Goal: Check status: Check status

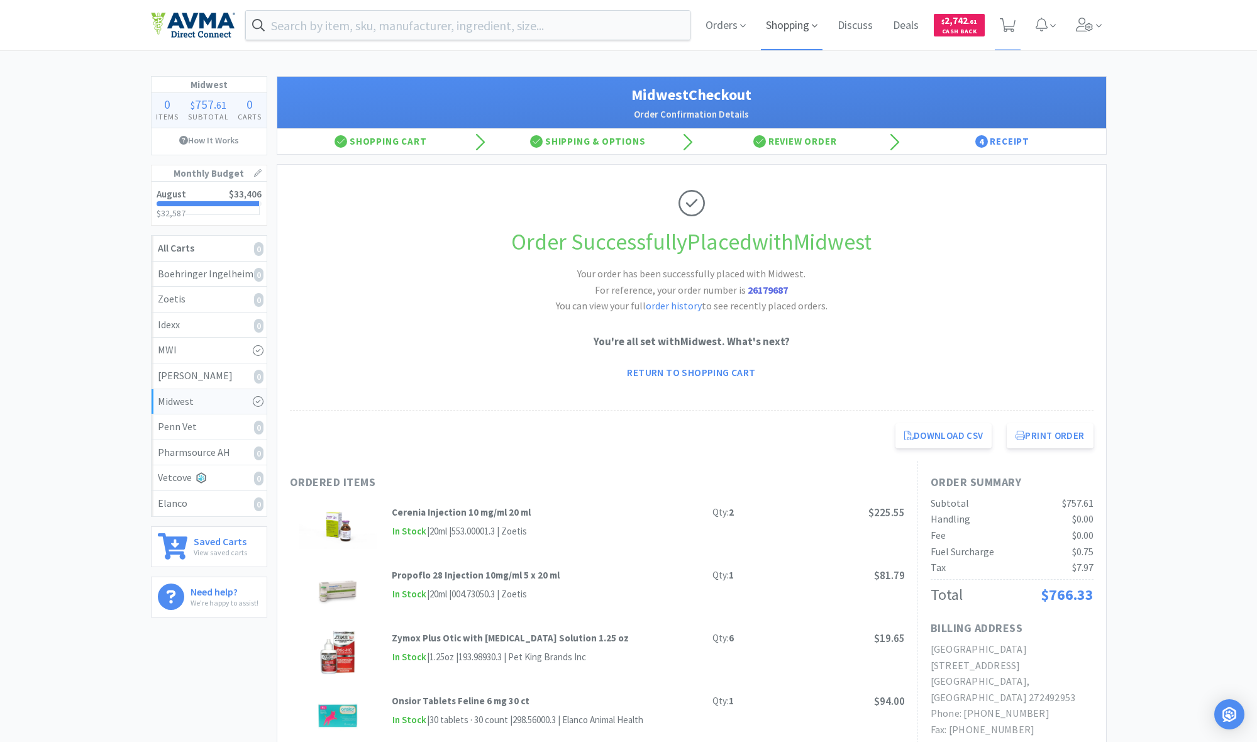
click at [786, 26] on span "Shopping" at bounding box center [792, 25] width 62 height 50
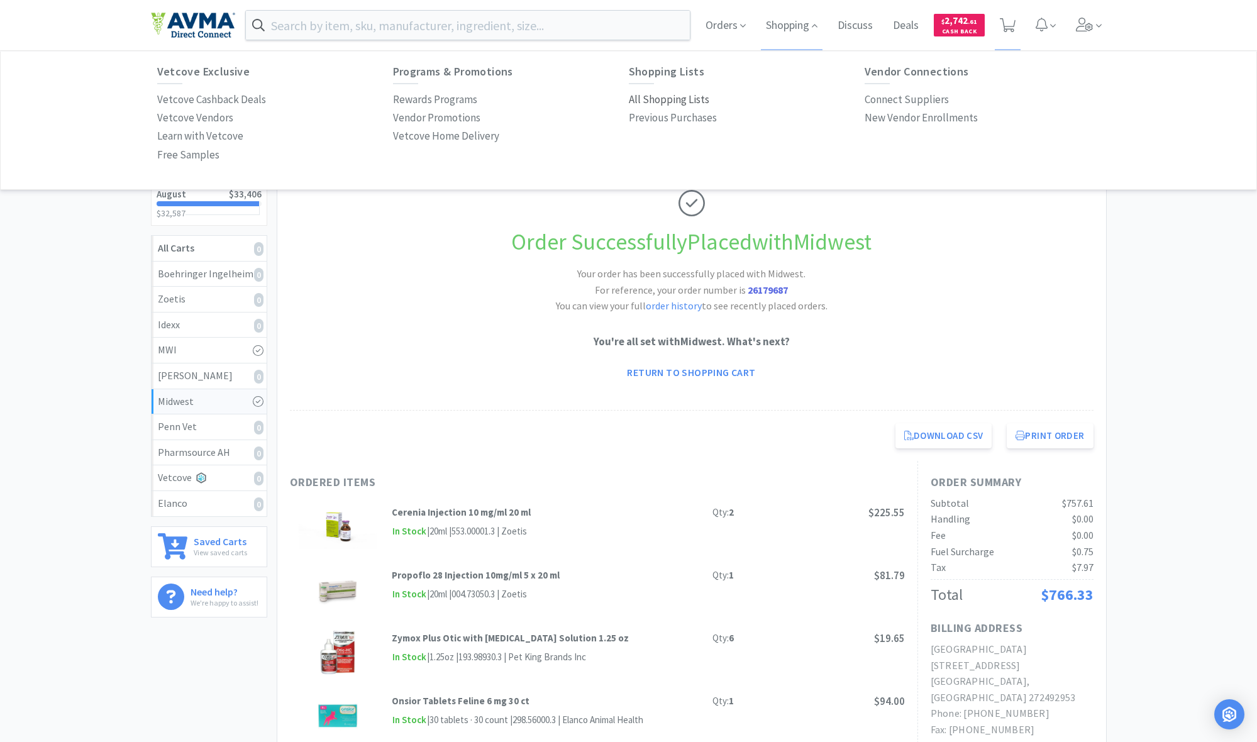
click at [659, 103] on p "All Shopping Lists" at bounding box center [669, 99] width 81 height 17
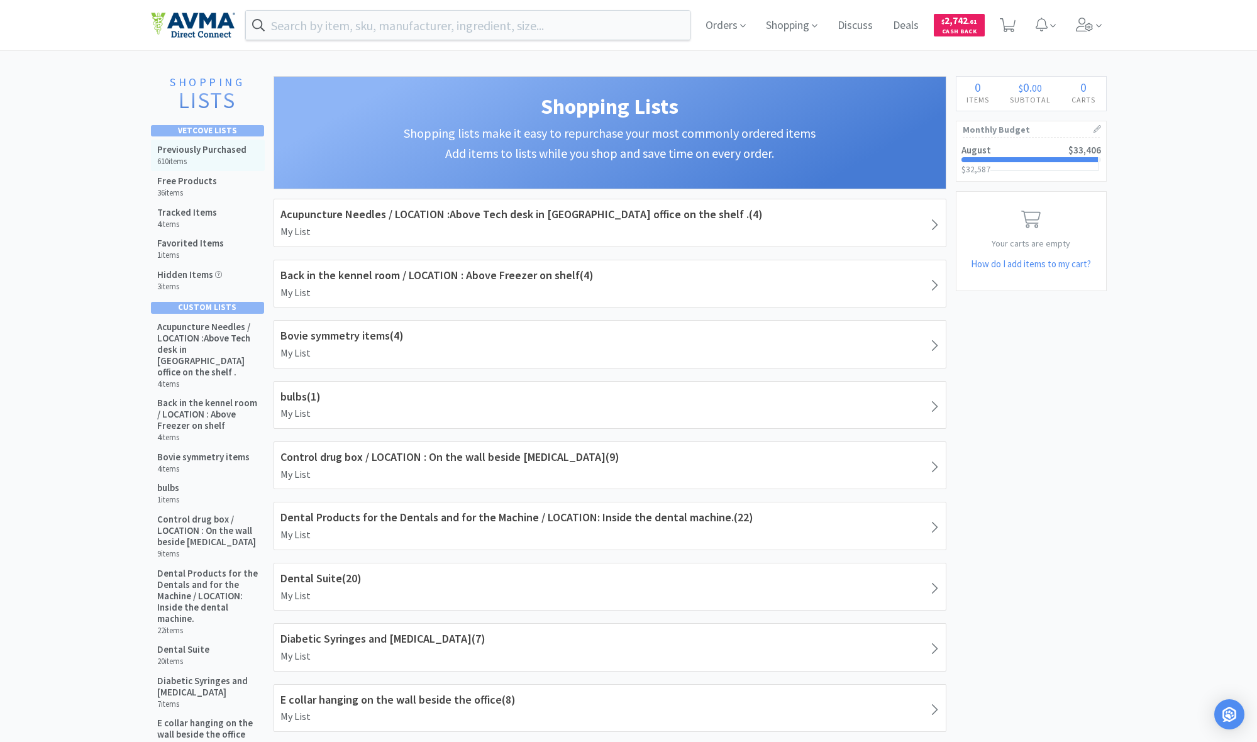
click at [209, 162] on h6 "610 items" at bounding box center [201, 162] width 89 height 10
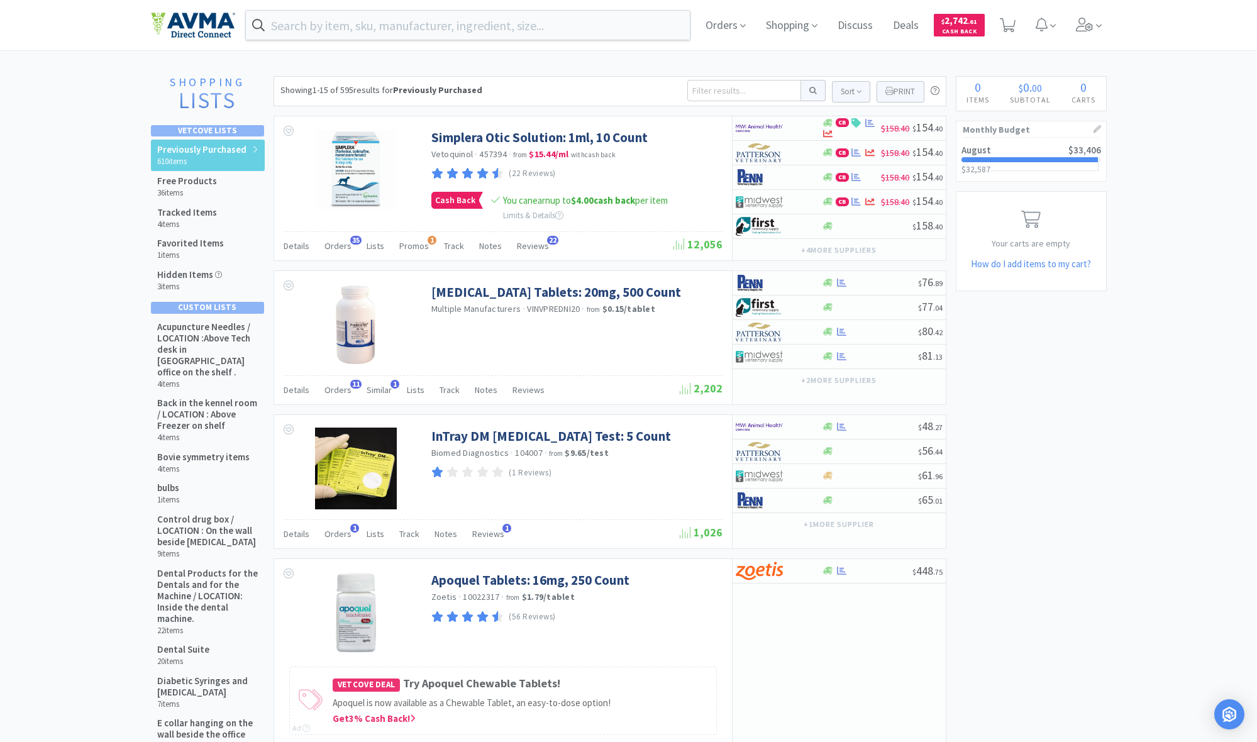
scroll to position [6, 0]
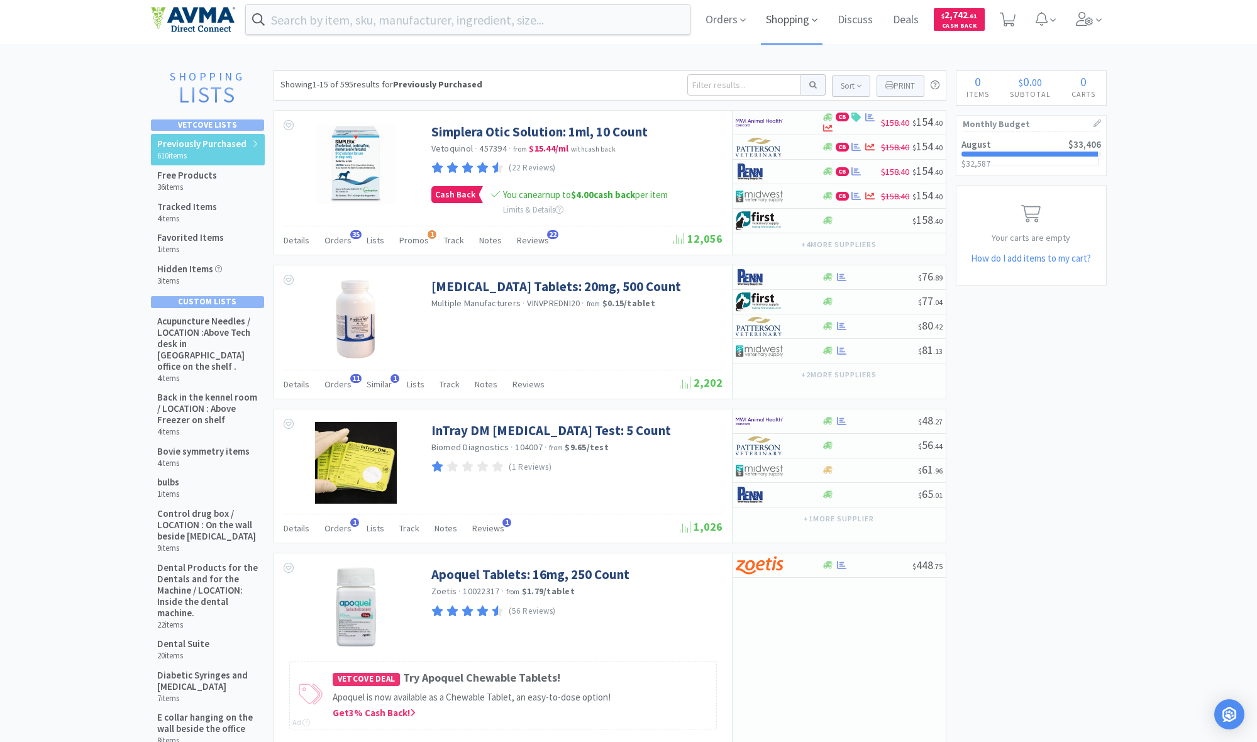
click at [781, 30] on span "Shopping" at bounding box center [792, 19] width 62 height 50
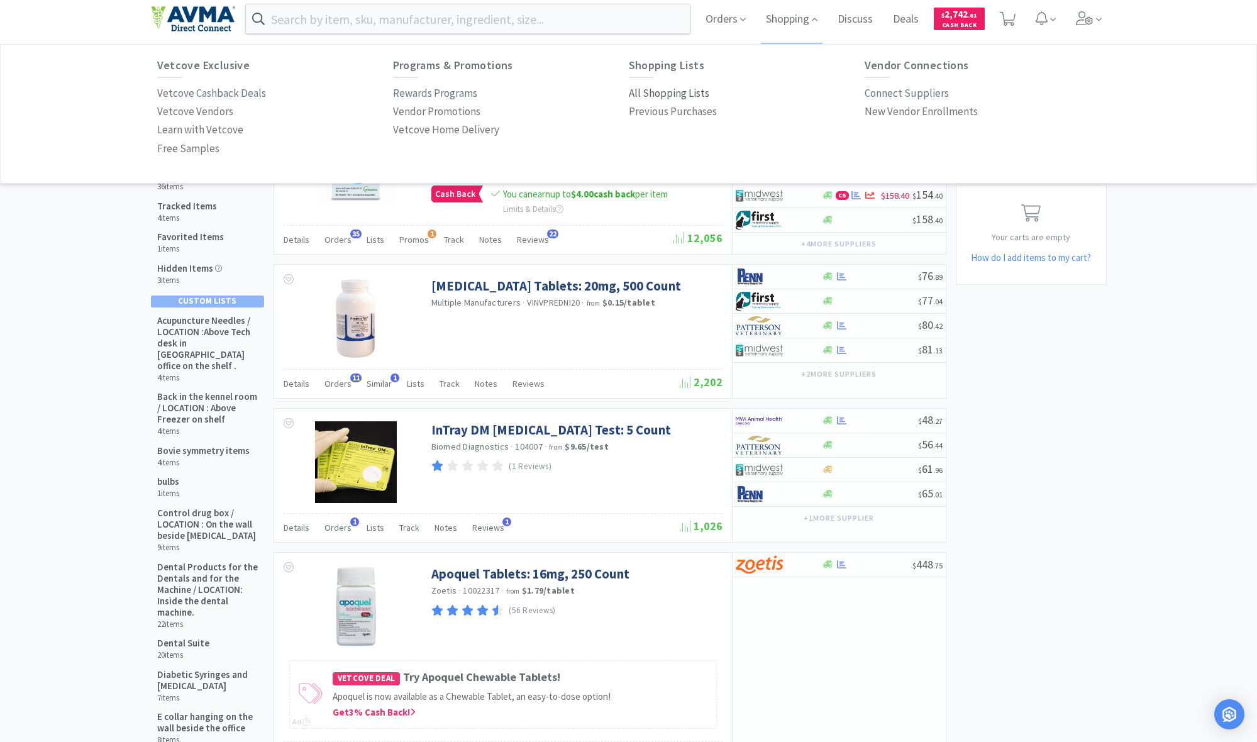
scroll to position [9, 0]
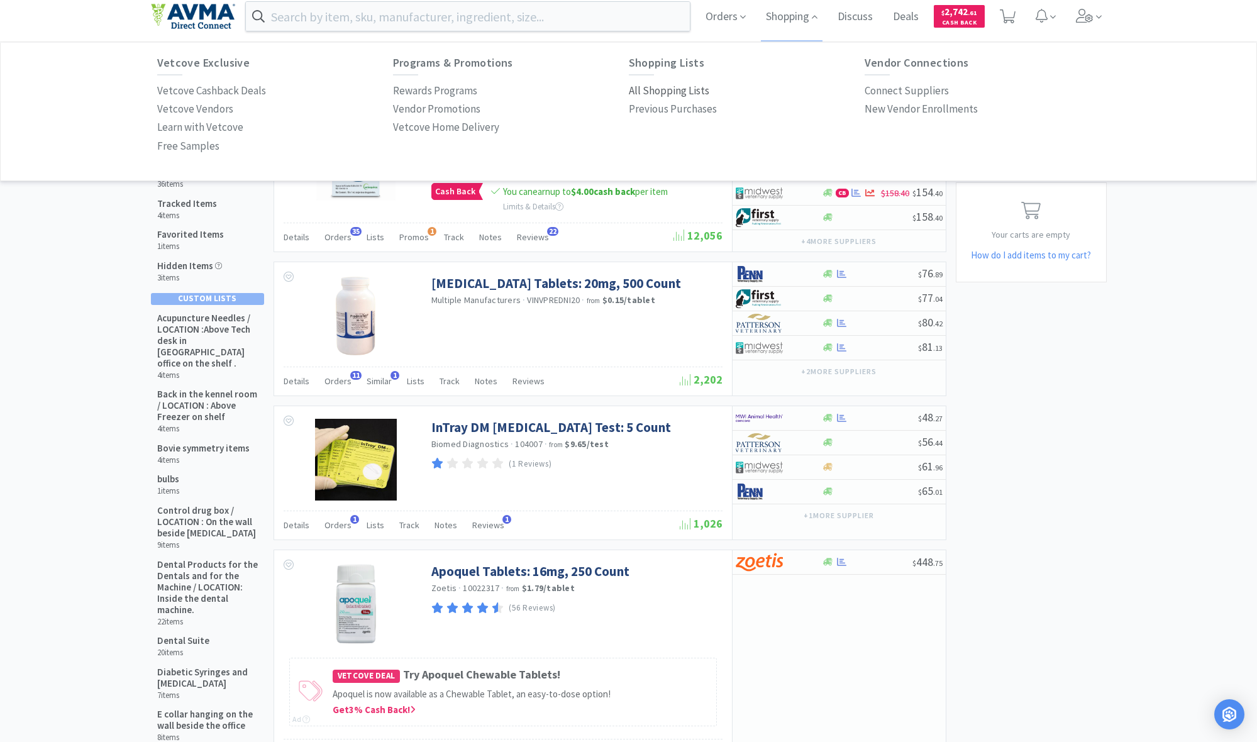
click at [659, 92] on p "All Shopping Lists" at bounding box center [669, 90] width 81 height 17
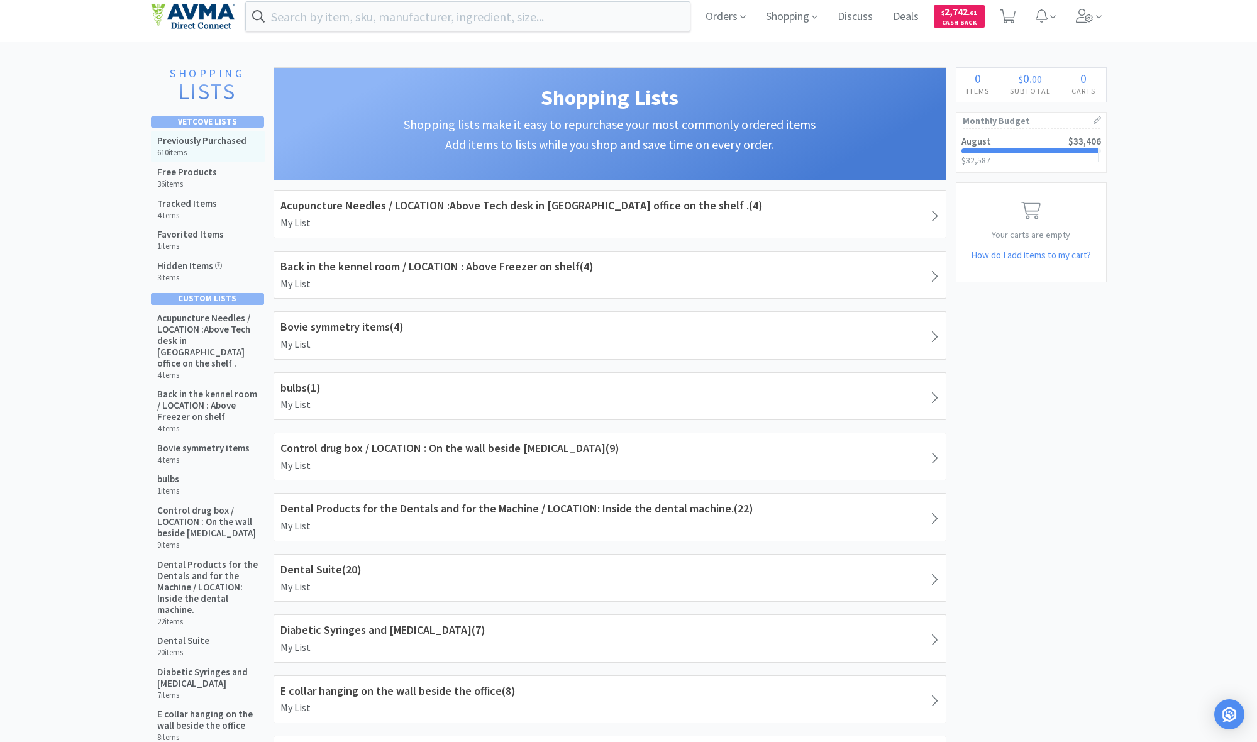
drag, startPoint x: 184, startPoint y: 143, endPoint x: 196, endPoint y: 152, distance: 15.4
click at [184, 143] on h5 "Previously Purchased" at bounding box center [201, 140] width 89 height 11
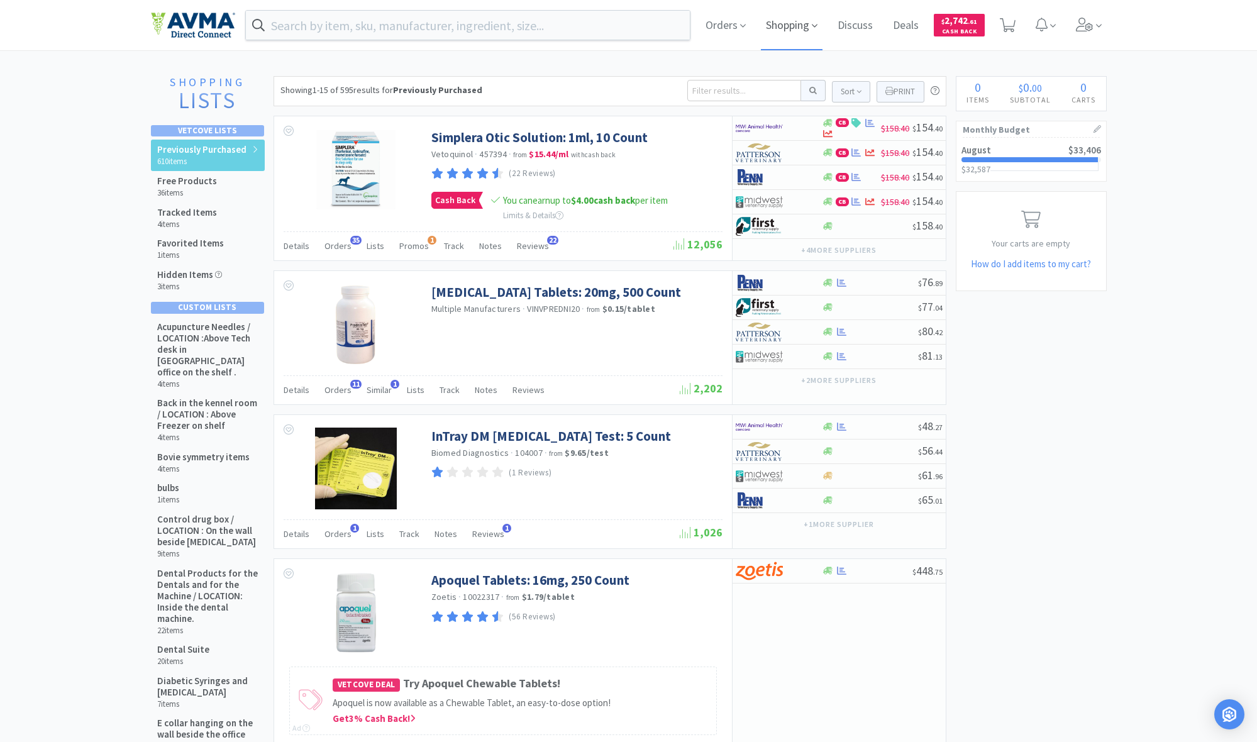
click at [791, 25] on span "Shopping" at bounding box center [792, 25] width 62 height 50
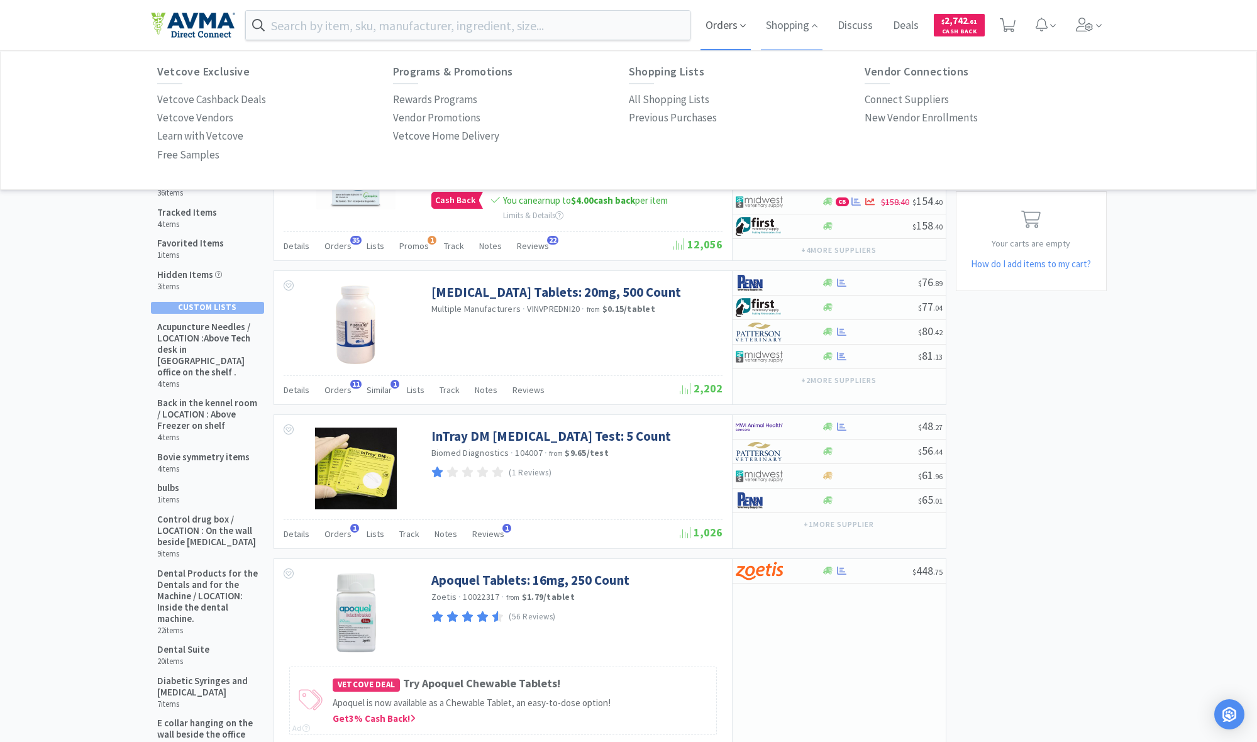
click at [721, 29] on span "Orders" at bounding box center [726, 25] width 50 height 50
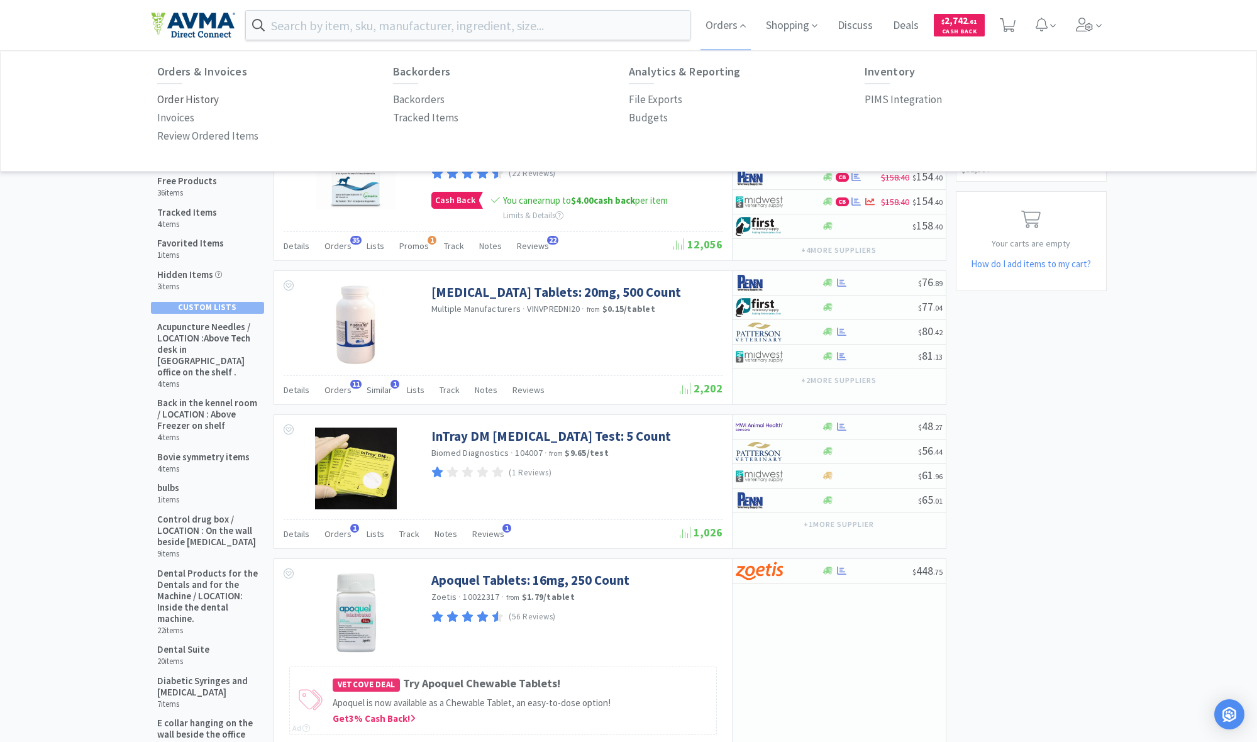
click at [212, 99] on p "Order History" at bounding box center [188, 99] width 62 height 17
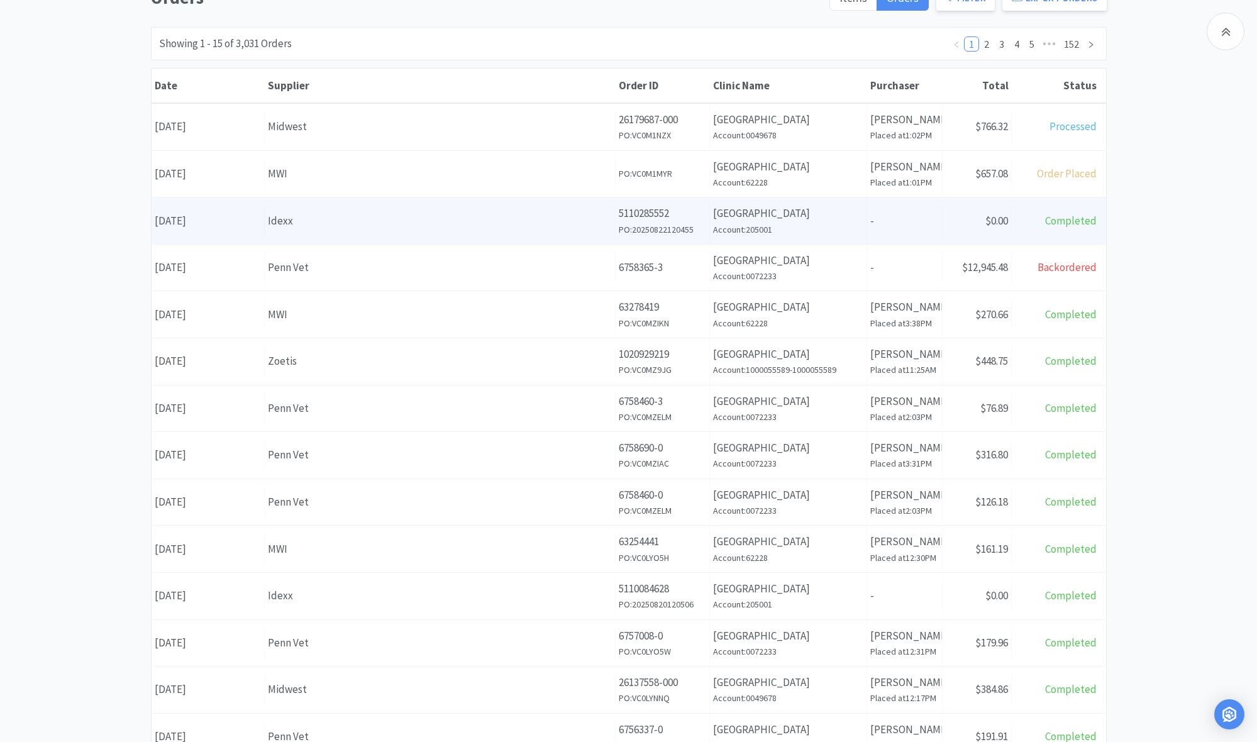
scroll to position [133, 0]
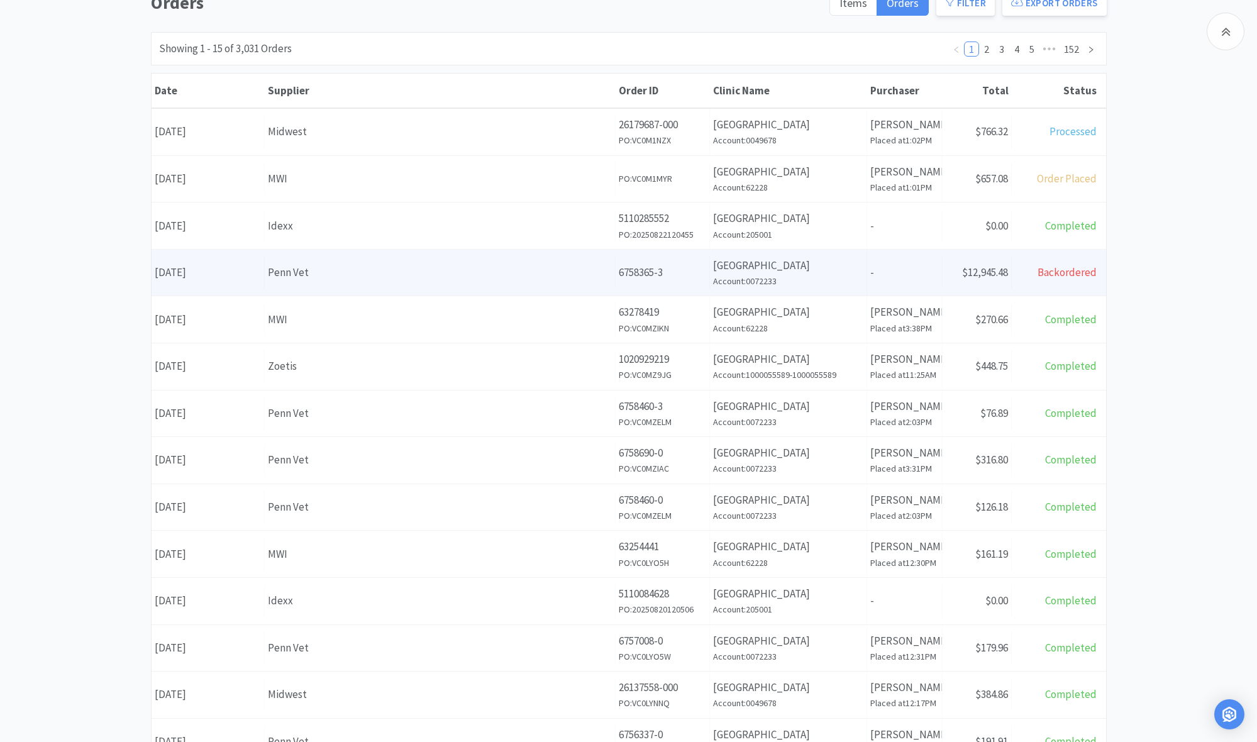
click at [512, 272] on div "Penn Vet" at bounding box center [440, 272] width 344 height 17
